Goal: Information Seeking & Learning: Understand process/instructions

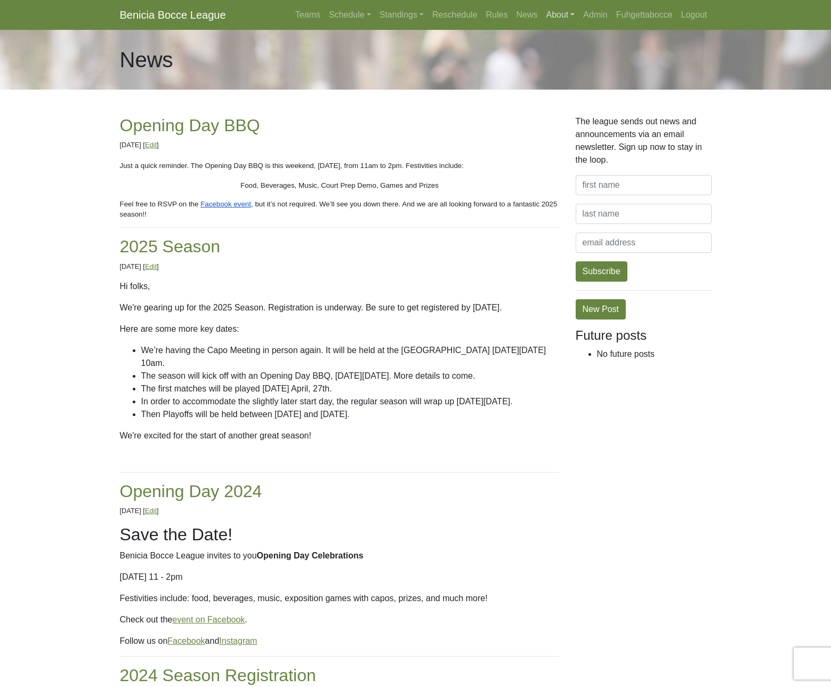
click at [549, 17] on link "About" at bounding box center [560, 14] width 37 height 21
click at [566, 107] on link "FAQ" at bounding box center [584, 108] width 84 height 17
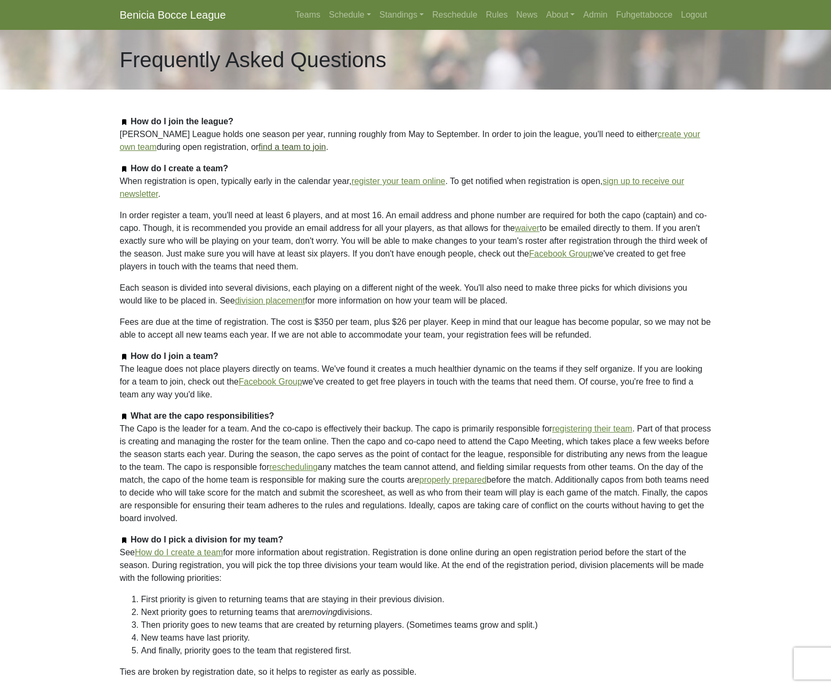
click at [304, 149] on link "find a team to join" at bounding box center [292, 146] width 67 height 9
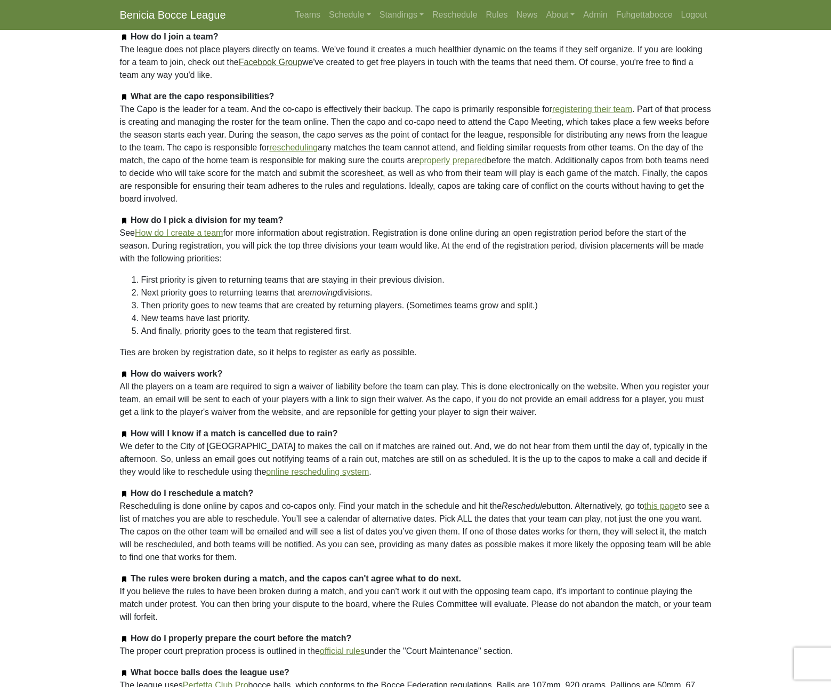
click at [302, 59] on link "Facebook Group" at bounding box center [270, 62] width 63 height 9
drag, startPoint x: 271, startPoint y: 74, endPoint x: 107, endPoint y: 49, distance: 165.6
click at [107, 49] on body "Benicia Bocce League Teams Schedule Sunday Morning Sunday Night Monday Night Tu…" at bounding box center [415, 238] width 831 height 1114
click at [302, 59] on link "Facebook Group" at bounding box center [270, 62] width 63 height 9
